Goal: Information Seeking & Learning: Learn about a topic

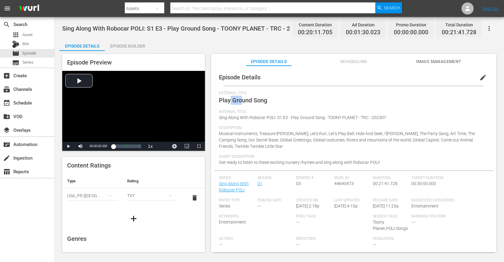
drag, startPoint x: 229, startPoint y: 101, endPoint x: 243, endPoint y: 99, distance: 14.1
click at [243, 99] on span "Play Ground Song" at bounding box center [243, 100] width 48 height 7
click at [251, 101] on span "Play Ground Song" at bounding box center [243, 100] width 48 height 7
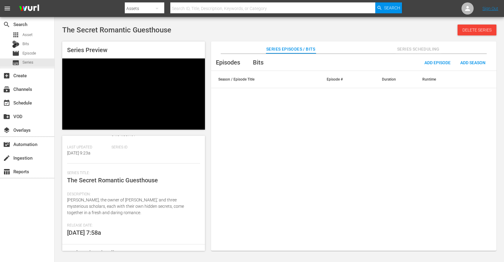
scroll to position [68, 0]
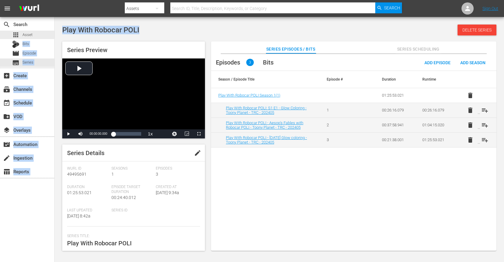
drag, startPoint x: 140, startPoint y: 32, endPoint x: 82, endPoint y: 32, distance: 58.3
click at [55, 0] on div "search Search apps Asset Bits movie Episode subtitles Series add_box Create sub…" at bounding box center [279, 0] width 449 height 0
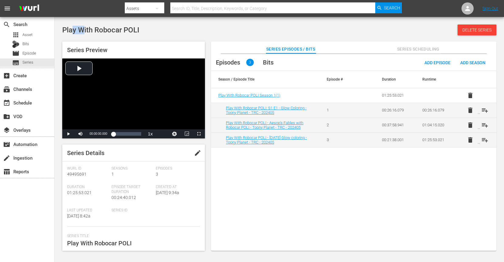
drag, startPoint x: 82, startPoint y: 32, endPoint x: 73, endPoint y: 32, distance: 9.1
click at [73, 32] on span "Play With Robocar POLI" at bounding box center [100, 30] width 77 height 8
click at [75, 32] on span "Play With Robocar POLI" at bounding box center [100, 30] width 77 height 8
click at [79, 31] on span "Play With Robocar POLI" at bounding box center [100, 30] width 77 height 8
drag, startPoint x: 76, startPoint y: 32, endPoint x: 95, endPoint y: 31, distance: 19.2
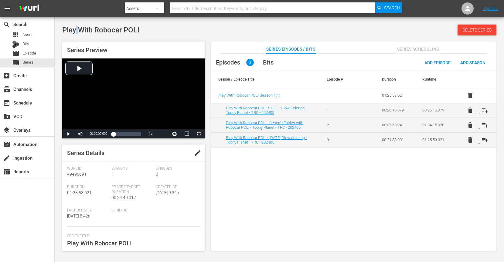
click at [74, 33] on span "Play With Robocar POLI" at bounding box center [100, 30] width 77 height 8
drag, startPoint x: 93, startPoint y: 32, endPoint x: 124, endPoint y: 31, distance: 31.0
click at [94, 32] on span "Play With Robocar POLI" at bounding box center [100, 30] width 77 height 8
click at [120, 32] on span "Play With Robocar POLI" at bounding box center [100, 30] width 77 height 8
drag, startPoint x: 142, startPoint y: 30, endPoint x: 136, endPoint y: 30, distance: 6.4
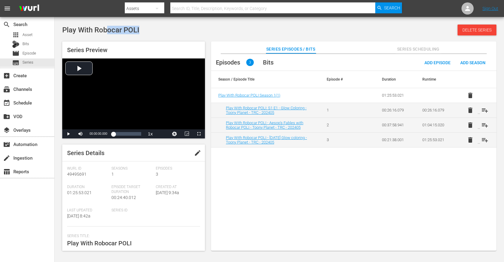
click at [121, 30] on div "Play With Robocar POLI Delete Series" at bounding box center [279, 30] width 434 height 11
click at [135, 30] on span "Play With Robocar POLI" at bounding box center [100, 30] width 77 height 8
click at [122, 32] on span "Play With Robocar POLI" at bounding box center [100, 30] width 77 height 8
drag, startPoint x: 150, startPoint y: 29, endPoint x: 58, endPoint y: 32, distance: 91.7
click at [58, 32] on div "Play With Robocar POLI Delete Series Series Preview Video Player is loading. Pl…" at bounding box center [279, 136] width 449 height 233
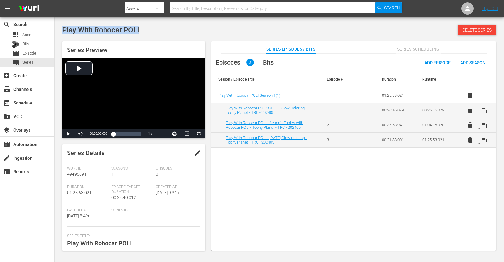
copy span "Play With Robocar POLI"
click at [158, 46] on div "Series Preview Video Player is loading. Play Video Play Mute Current Time 00:00…" at bounding box center [133, 90] width 143 height 97
click at [79, 246] on span "Play With Robocar POLI" at bounding box center [99, 243] width 65 height 7
click at [149, 241] on div "Series Title: Play With Robocar POLI" at bounding box center [133, 244] width 133 height 21
